Goal: Information Seeking & Learning: Learn about a topic

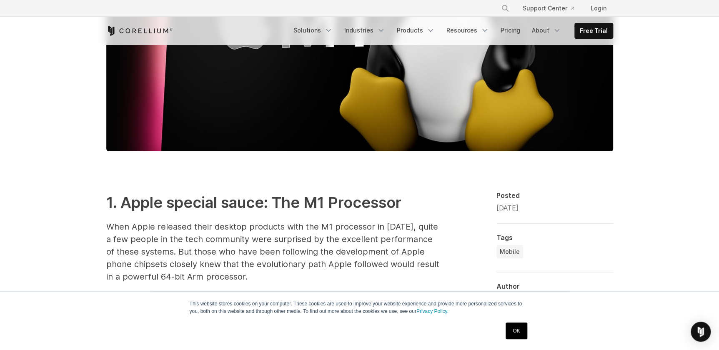
scroll to position [1039, 0]
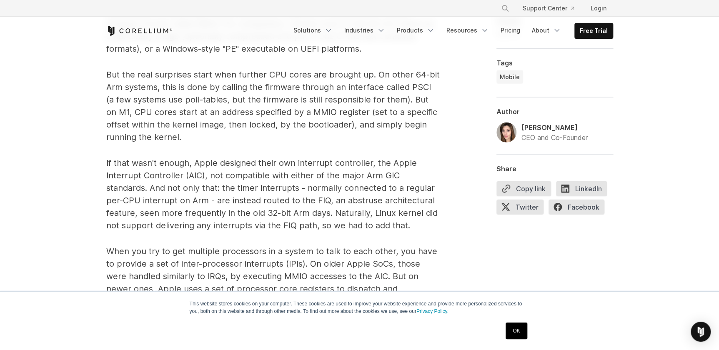
drag, startPoint x: 252, startPoint y: 202, endPoint x: 240, endPoint y: 197, distance: 12.5
click at [240, 197] on p "If that wasn't enough, Apple designed their own interrupt controller, the Apple…" at bounding box center [272, 194] width 333 height 75
click at [123, 158] on p "If that wasn't enough, Apple designed their own interrupt controller, the Apple…" at bounding box center [272, 194] width 333 height 75
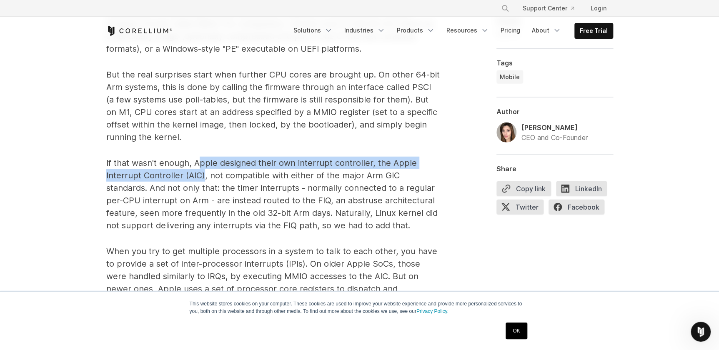
drag, startPoint x: 196, startPoint y: 162, endPoint x: 203, endPoint y: 173, distance: 12.7
click at [203, 173] on p "If that wasn't enough, Apple designed their own interrupt controller, the Apple…" at bounding box center [272, 194] width 333 height 75
drag, startPoint x: 203, startPoint y: 173, endPoint x: 193, endPoint y: 167, distance: 11.7
click at [202, 173] on p "If that wasn't enough, Apple designed their own interrupt controller, the Apple…" at bounding box center [272, 194] width 333 height 75
drag, startPoint x: 193, startPoint y: 163, endPoint x: 200, endPoint y: 175, distance: 13.4
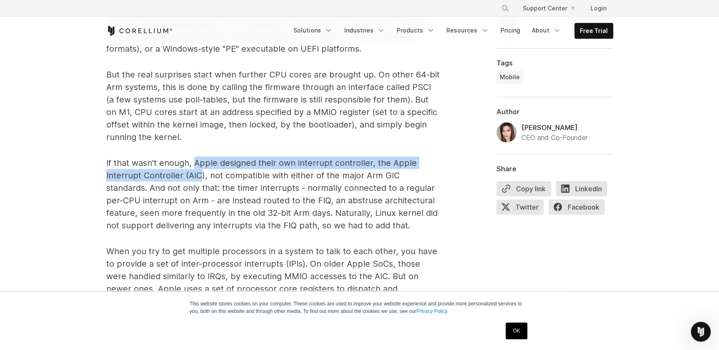
click at [200, 175] on p "If that wasn't enough, Apple designed their own interrupt controller, the Apple…" at bounding box center [272, 194] width 333 height 75
drag, startPoint x: 202, startPoint y: 176, endPoint x: 193, endPoint y: 161, distance: 17.4
click at [193, 161] on p "If that wasn't enough, Apple designed their own interrupt controller, the Apple…" at bounding box center [272, 194] width 333 height 75
copy p "Apple designed their own interrupt controller, the Apple Interrupt Controller (…"
